Goal: Information Seeking & Learning: Learn about a topic

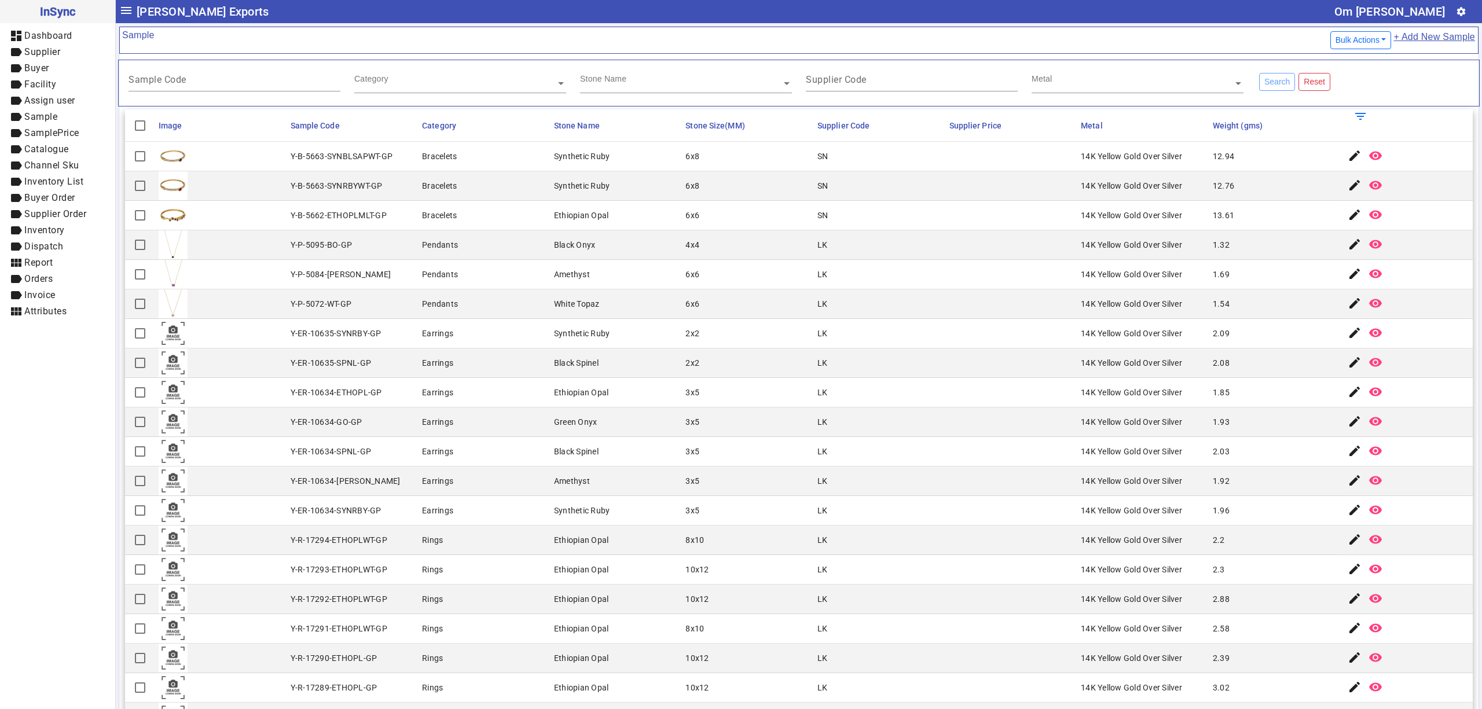
click at [1126, 319] on mat-cell "14K Yellow Gold Over Silver" at bounding box center [1143, 304] width 132 height 30
click at [550, 137] on mat-header-cell "Stone Name" at bounding box center [616, 125] width 132 height 32
click at [982, 333] on mat-cell at bounding box center [1012, 334] width 132 height 30
drag, startPoint x: 1118, startPoint y: 396, endPoint x: 1114, endPoint y: 357, distance: 39.6
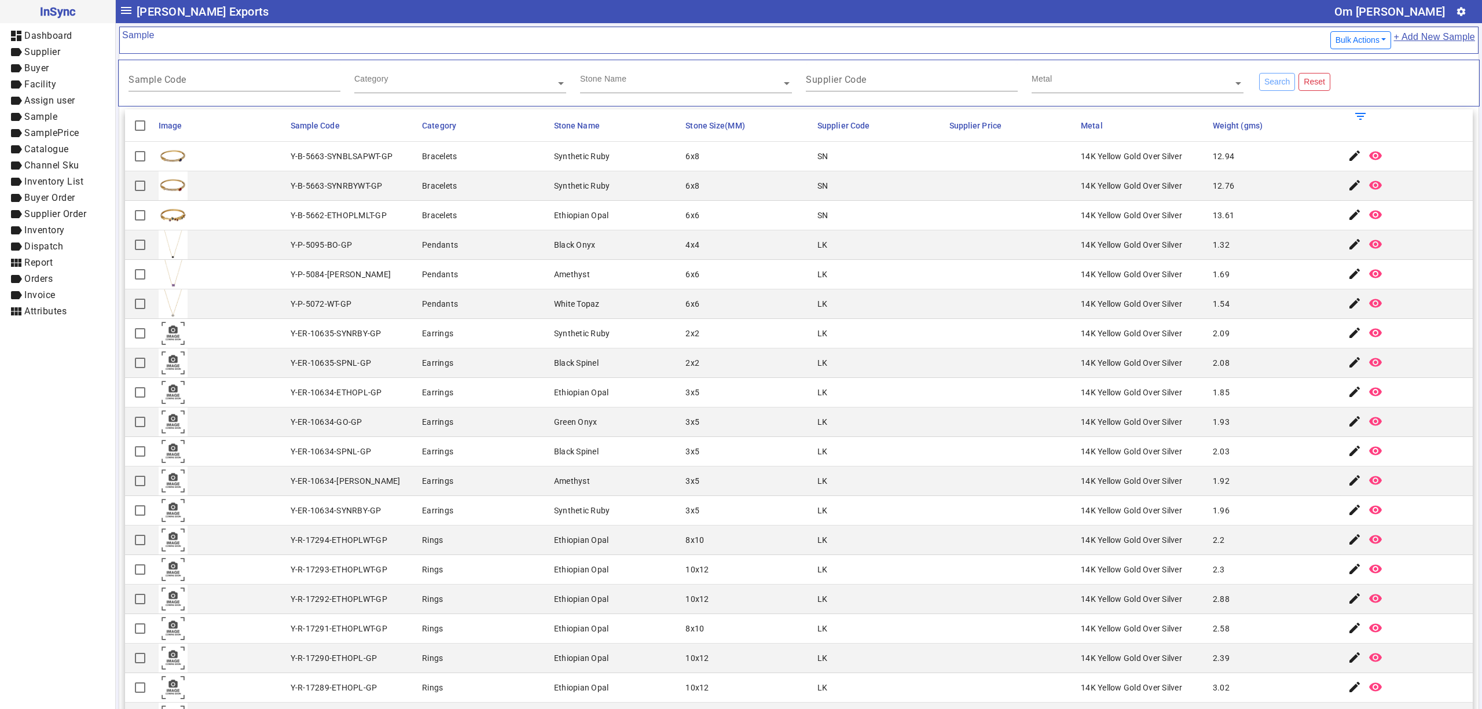
click at [1167, 383] on mat-cell "14K Yellow Gold Over Silver" at bounding box center [1143, 393] width 132 height 30
click at [908, 496] on mat-cell "LK" at bounding box center [880, 482] width 132 height 30
click at [1050, 288] on mat-cell at bounding box center [1012, 275] width 132 height 30
click at [1260, 265] on mat-cell "1.69" at bounding box center [1275, 275] width 132 height 30
click at [1236, 391] on mat-cell "1.85" at bounding box center [1275, 393] width 132 height 30
